Goal: Book appointment/travel/reservation

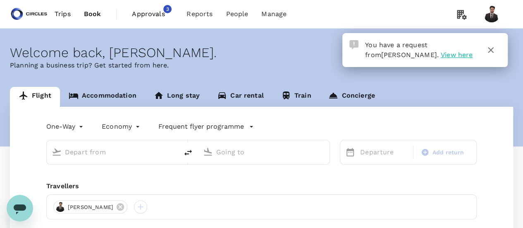
type input "Tokyo Intl (HND)"
type input "Singapore Changi (SIN)"
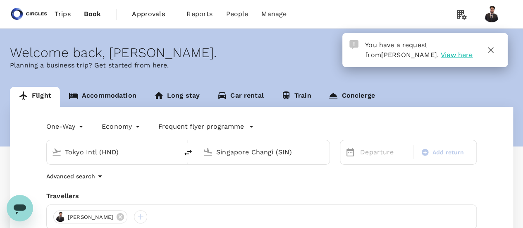
click at [441, 57] on span "View here" at bounding box center [457, 55] width 32 height 8
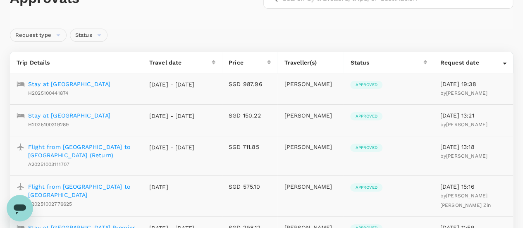
scroll to position [59, 0]
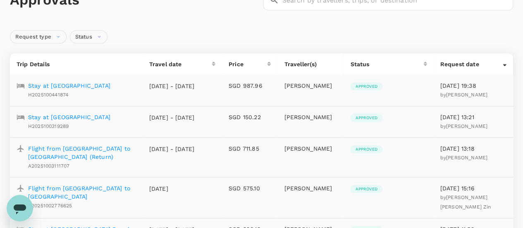
click at [309, 40] on div "Request type Status" at bounding box center [260, 35] width 506 height 17
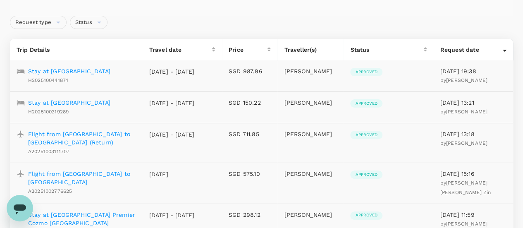
scroll to position [66, 0]
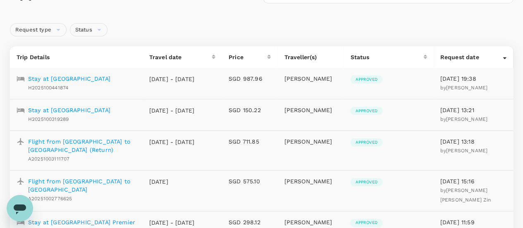
click at [110, 76] on p "Stay at [GEOGRAPHIC_DATA]" at bounding box center [69, 78] width 82 height 8
